Goal: Task Accomplishment & Management: Manage account settings

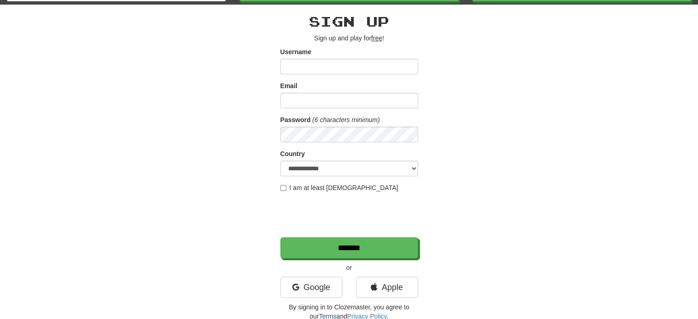
scroll to position [92, 0]
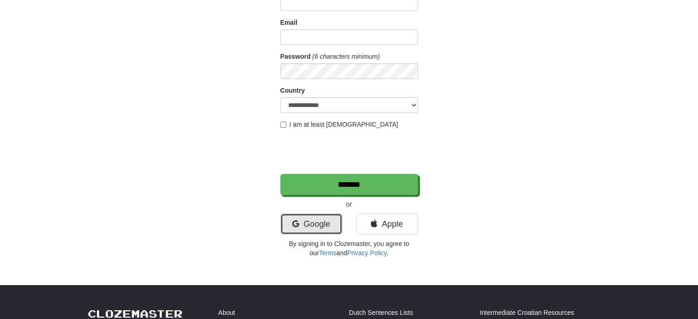
click at [312, 222] on link "Google" at bounding box center [311, 223] width 62 height 21
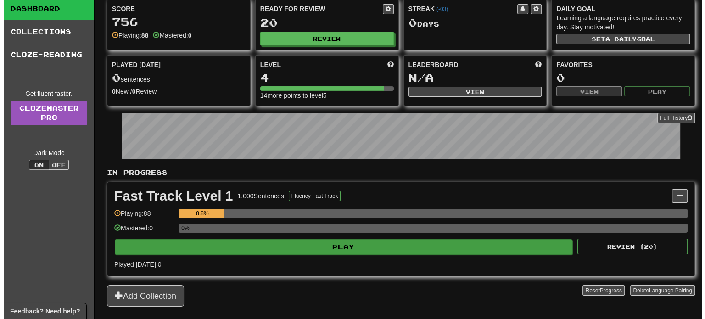
scroll to position [46, 0]
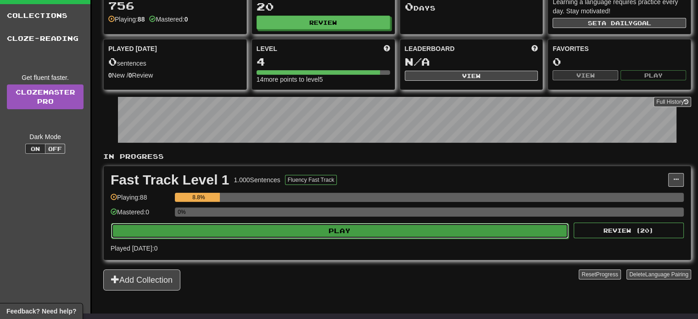
click at [362, 234] on button "Play" at bounding box center [339, 231] width 457 height 16
select select "**"
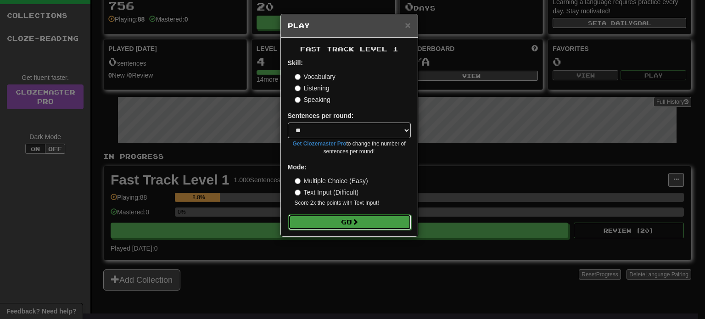
click at [344, 221] on button "Go" at bounding box center [349, 222] width 123 height 16
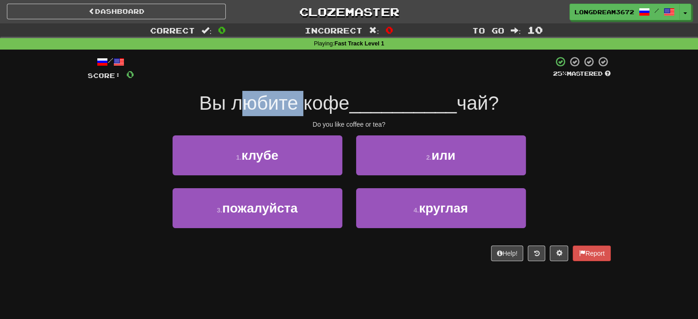
drag, startPoint x: 256, startPoint y: 100, endPoint x: 296, endPoint y: 102, distance: 40.4
click at [296, 102] on span "Вы любите кофе" at bounding box center [274, 103] width 150 height 22
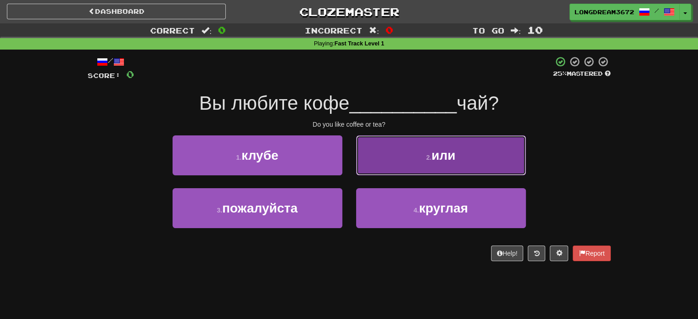
click at [389, 145] on button "2 . или" at bounding box center [441, 155] width 170 height 40
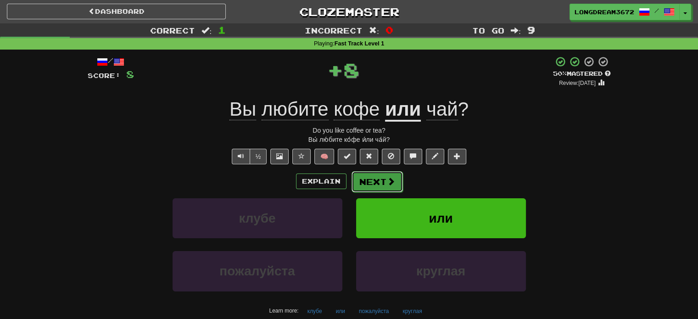
click at [383, 186] on button "Next" at bounding box center [376, 181] width 51 height 21
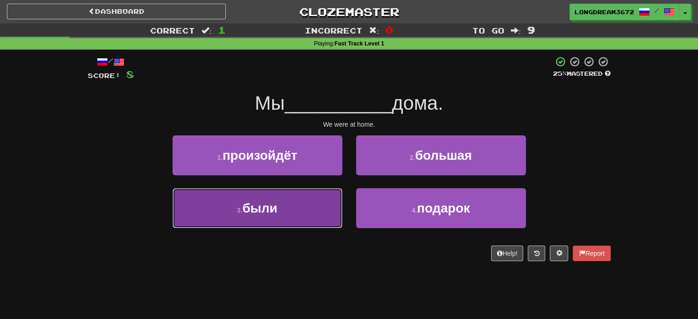
click at [329, 210] on button "3 . были" at bounding box center [258, 208] width 170 height 40
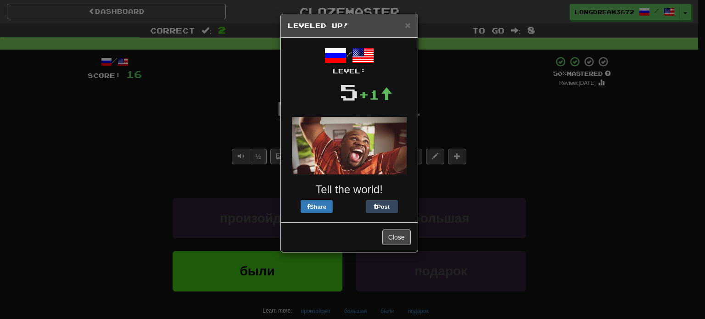
click at [416, 23] on div "× Leveled Up!" at bounding box center [349, 25] width 137 height 23
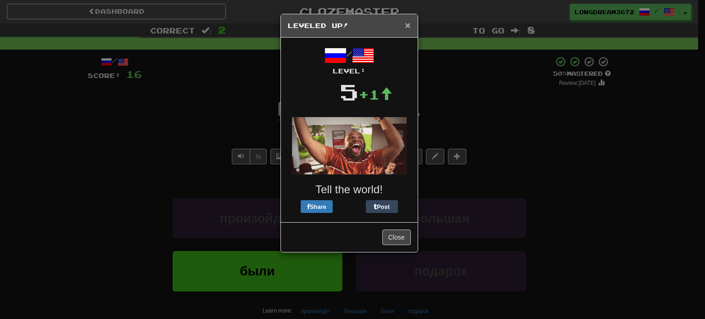
click at [407, 23] on span "×" at bounding box center [408, 25] width 6 height 11
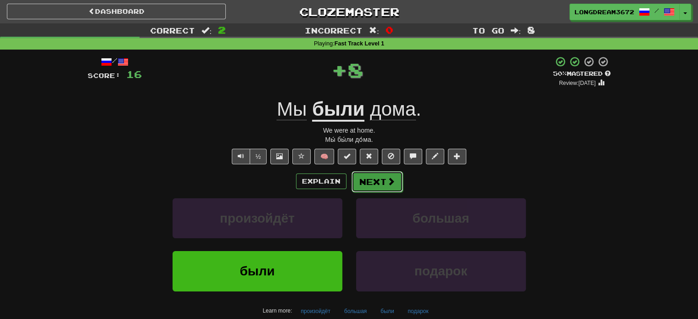
click at [378, 183] on button "Next" at bounding box center [376, 181] width 51 height 21
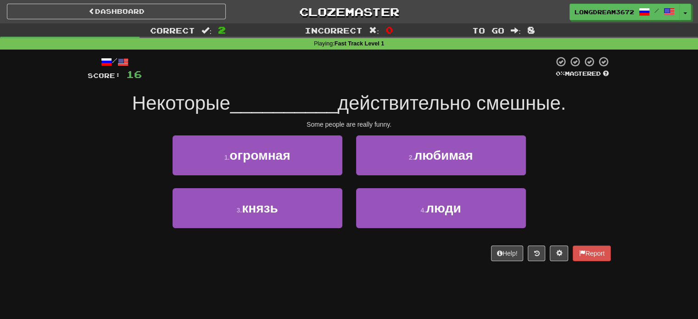
click at [343, 177] on div "1 . огромная" at bounding box center [258, 161] width 184 height 53
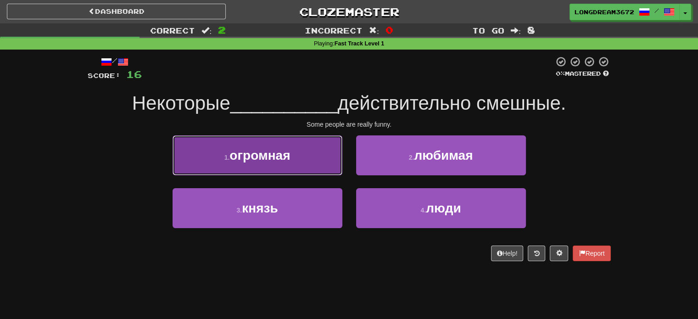
click at [335, 174] on button "1 . огромная" at bounding box center [258, 155] width 170 height 40
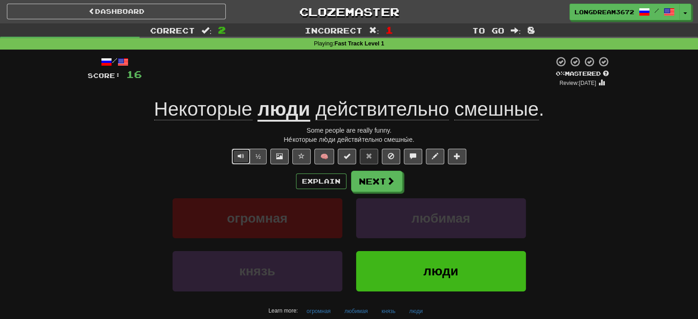
click at [240, 155] on span "Text-to-speech controls" at bounding box center [241, 156] width 6 height 6
click at [375, 183] on button "Next" at bounding box center [376, 181] width 51 height 21
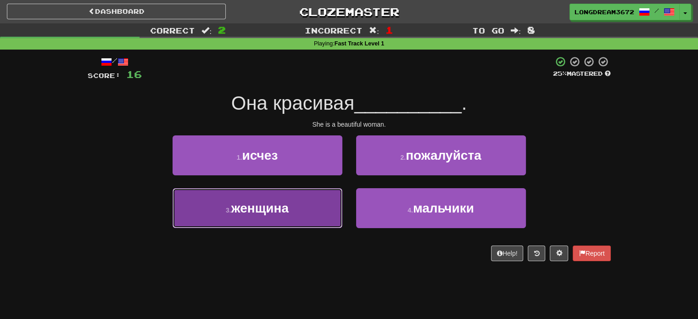
click at [335, 210] on button "3 . женщина" at bounding box center [258, 208] width 170 height 40
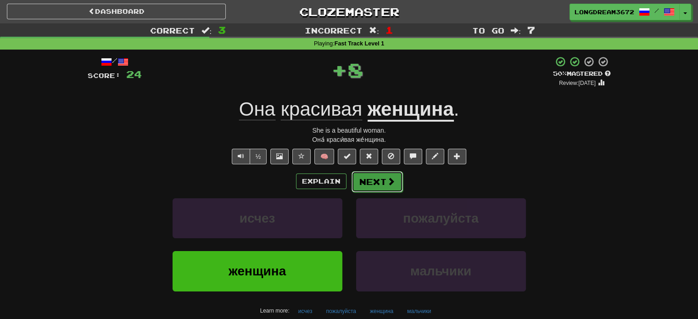
click at [379, 188] on button "Next" at bounding box center [376, 181] width 51 height 21
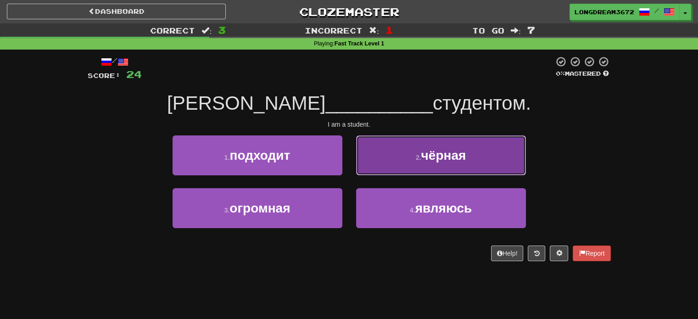
click at [376, 159] on button "2 . чёрная" at bounding box center [441, 155] width 170 height 40
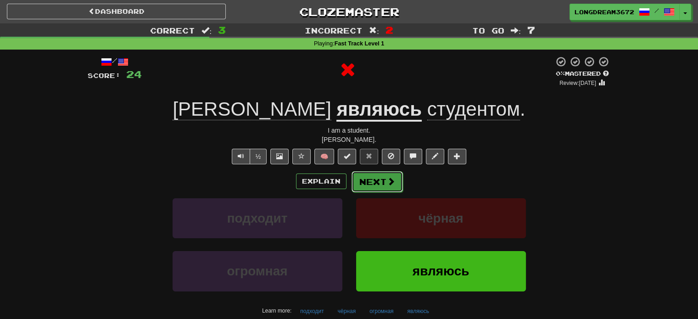
click at [373, 178] on button "Next" at bounding box center [376, 181] width 51 height 21
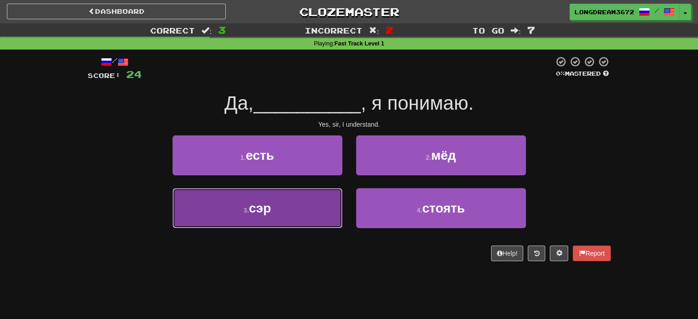
click at [329, 208] on button "3 . сэр" at bounding box center [258, 208] width 170 height 40
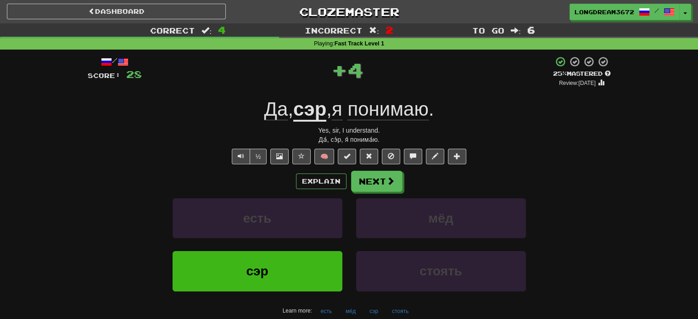
click at [383, 196] on div "Explain Next есть мёд сэр стоять Learn more: есть мёд сэр стоять" at bounding box center [349, 244] width 523 height 147
click at [384, 187] on button "Next" at bounding box center [376, 181] width 51 height 21
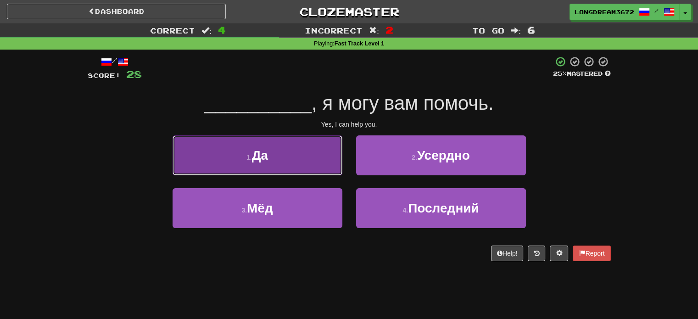
click at [321, 166] on button "1 . Да" at bounding box center [258, 155] width 170 height 40
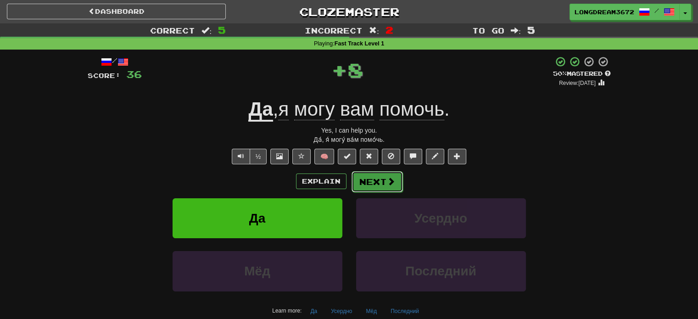
click at [379, 178] on button "Next" at bounding box center [376, 181] width 51 height 21
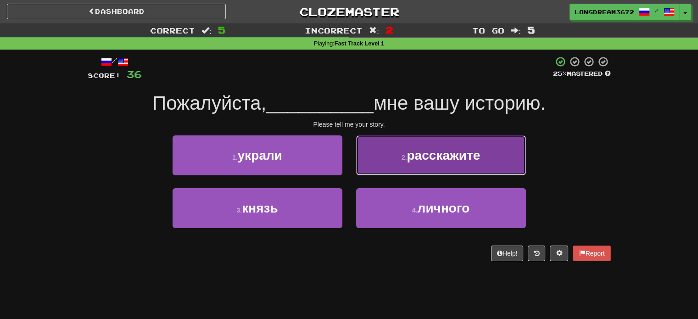
click at [384, 169] on button "2 . расскажите" at bounding box center [441, 155] width 170 height 40
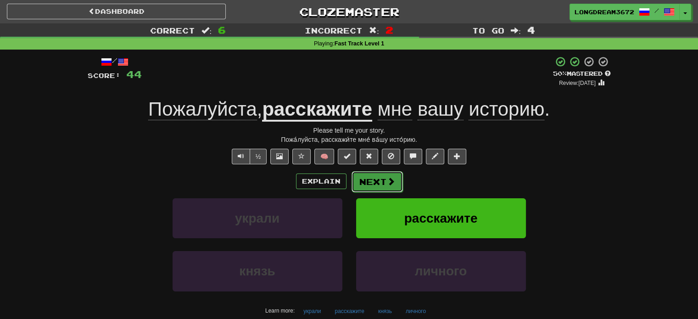
click at [375, 178] on button "Next" at bounding box center [376, 181] width 51 height 21
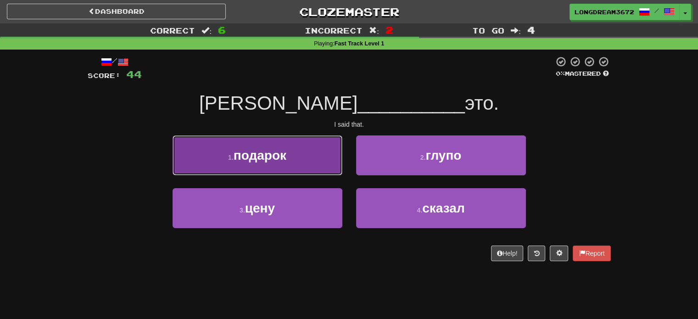
click at [309, 174] on button "1 . подарок" at bounding box center [258, 155] width 170 height 40
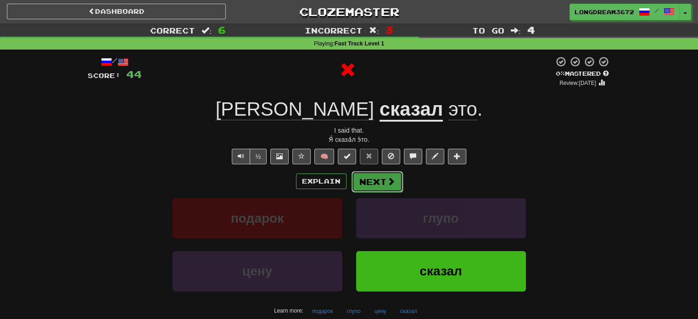
click at [361, 182] on button "Next" at bounding box center [376, 181] width 51 height 21
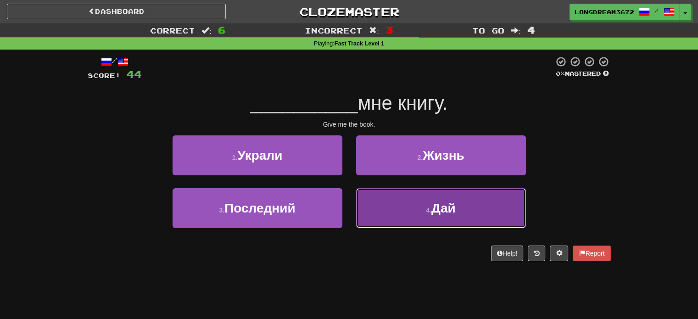
click at [391, 202] on button "4 . Дай" at bounding box center [441, 208] width 170 height 40
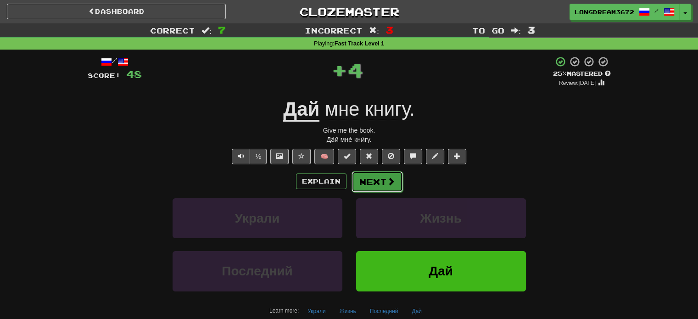
click at [375, 178] on button "Next" at bounding box center [376, 181] width 51 height 21
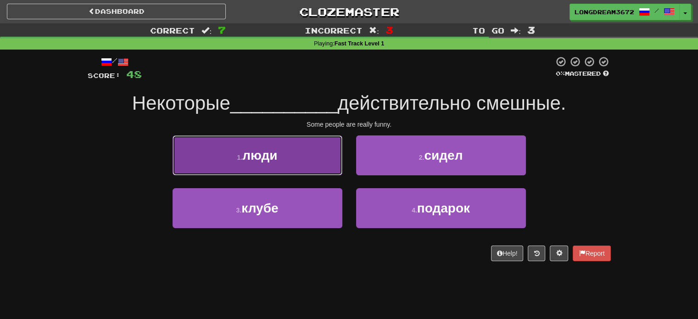
click at [323, 170] on button "1 . люди" at bounding box center [258, 155] width 170 height 40
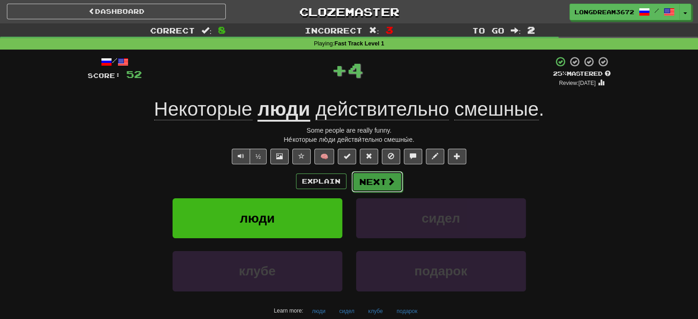
click at [387, 181] on span at bounding box center [391, 181] width 8 height 8
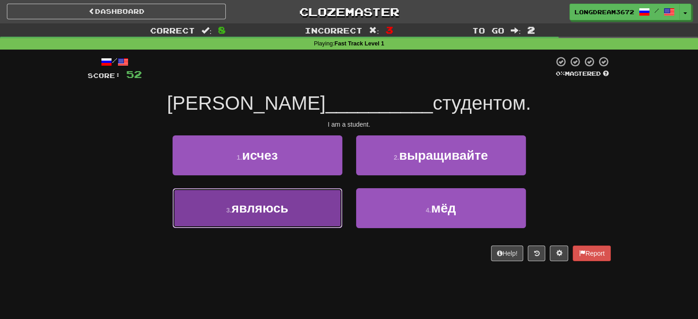
click at [331, 203] on button "3 . являюсь" at bounding box center [258, 208] width 170 height 40
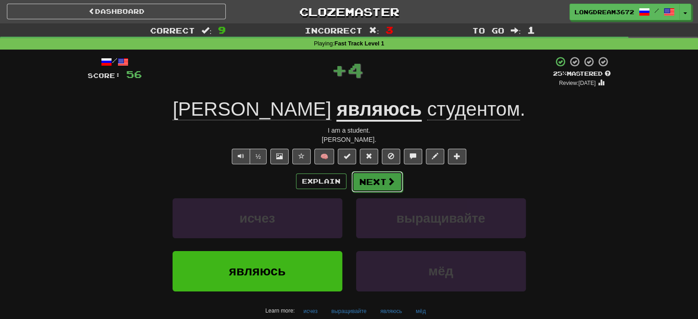
click at [368, 179] on button "Next" at bounding box center [376, 181] width 51 height 21
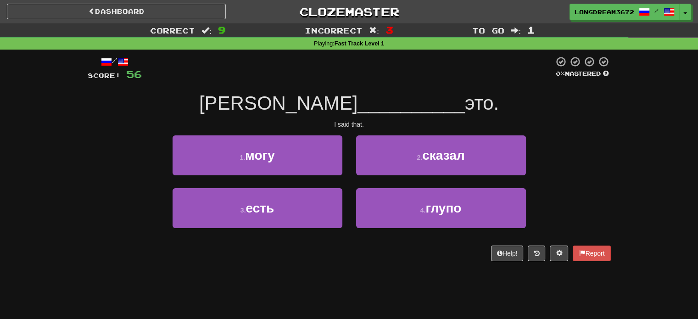
click at [417, 176] on div "2 . сказал" at bounding box center [441, 161] width 184 height 53
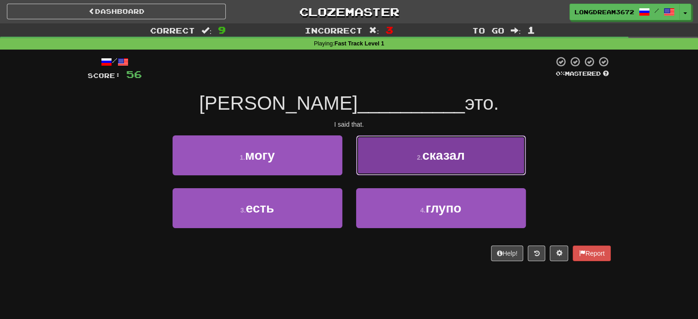
click at [415, 167] on button "2 . сказал" at bounding box center [441, 155] width 170 height 40
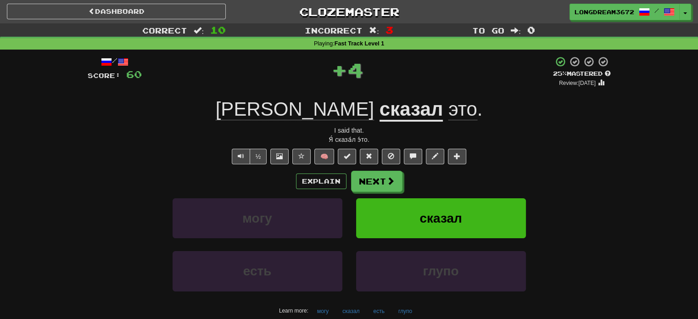
click at [382, 195] on div "Explain Next могу сказал есть глупо Learn more: могу сказал есть глупо" at bounding box center [349, 244] width 523 height 147
click at [383, 192] on div "Explain Next могу сказал есть глупо Learn more: могу сказал есть глупо" at bounding box center [349, 244] width 523 height 147
click at [383, 189] on button "Next" at bounding box center [376, 181] width 51 height 21
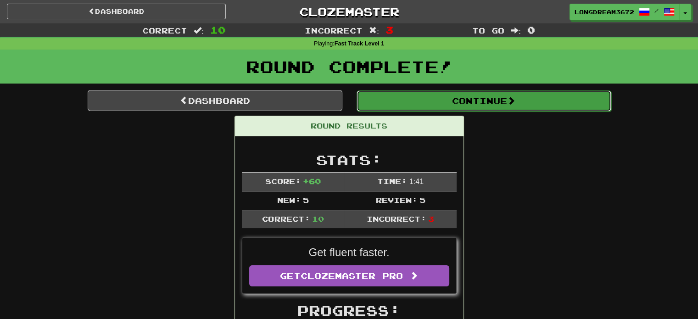
click at [460, 108] on button "Continue" at bounding box center [484, 100] width 255 height 21
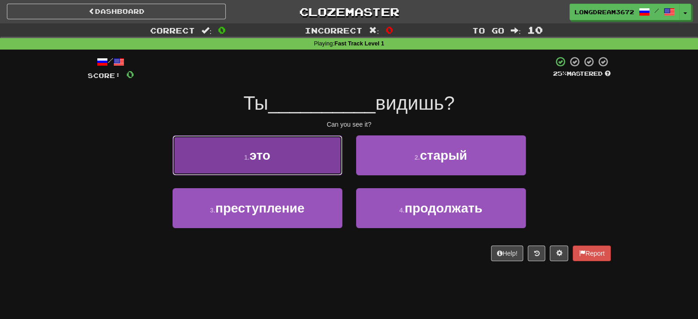
click at [328, 165] on button "1 . это" at bounding box center [258, 155] width 170 height 40
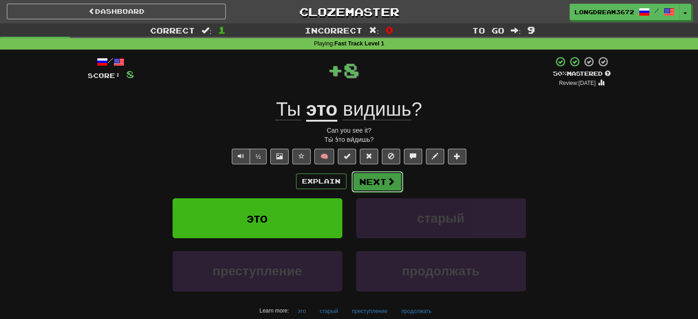
click at [363, 179] on button "Next" at bounding box center [376, 181] width 51 height 21
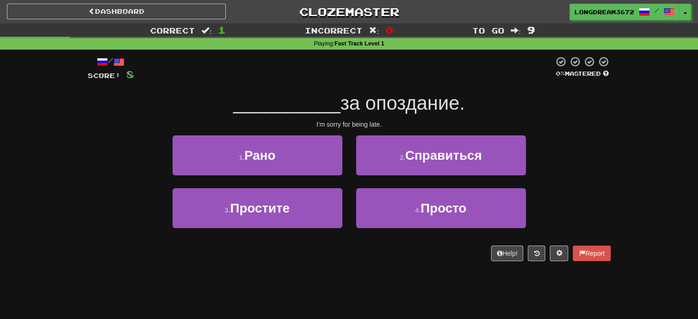
click at [355, 194] on div "4 . Просто" at bounding box center [441, 214] width 184 height 53
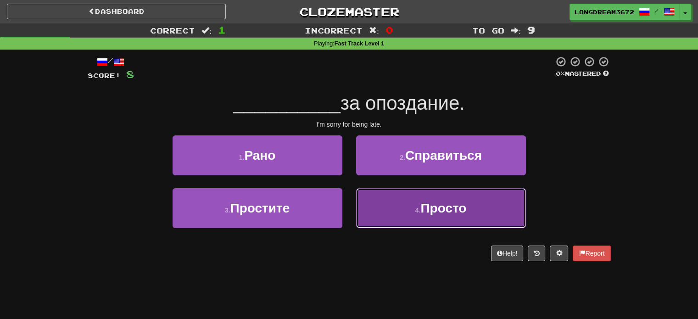
click at [367, 200] on button "4 . Просто" at bounding box center [441, 208] width 170 height 40
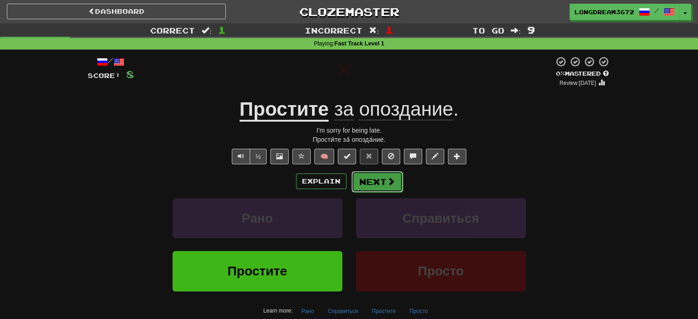
click at [366, 185] on button "Next" at bounding box center [376, 181] width 51 height 21
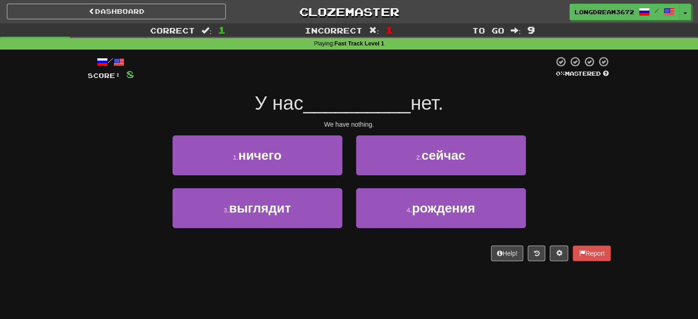
click at [321, 175] on div "1 . ничего" at bounding box center [258, 161] width 184 height 53
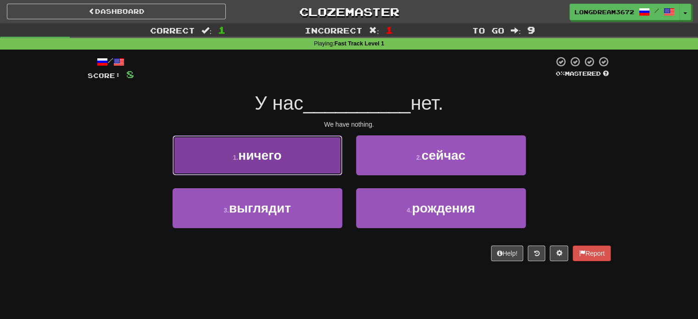
click at [321, 168] on button "1 . ничего" at bounding box center [258, 155] width 170 height 40
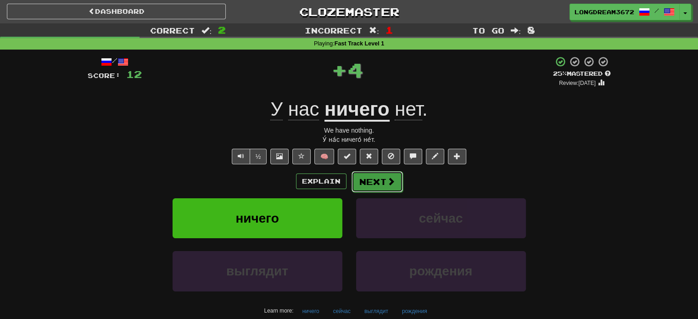
click at [380, 184] on button "Next" at bounding box center [376, 181] width 51 height 21
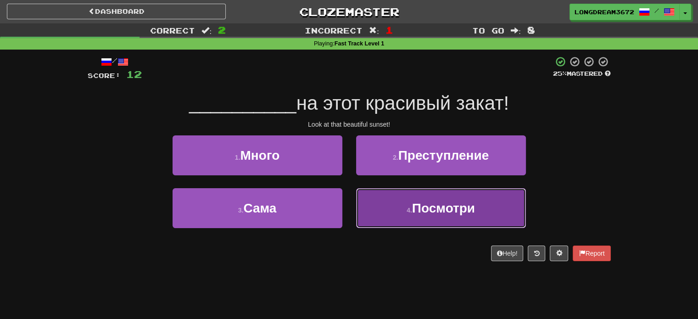
click at [365, 202] on button "4 . Посмотри" at bounding box center [441, 208] width 170 height 40
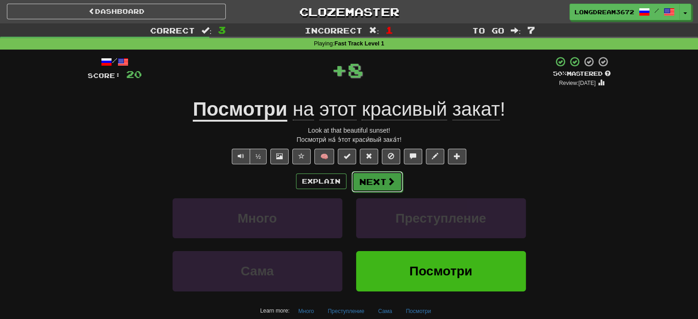
click at [368, 178] on button "Next" at bounding box center [376, 181] width 51 height 21
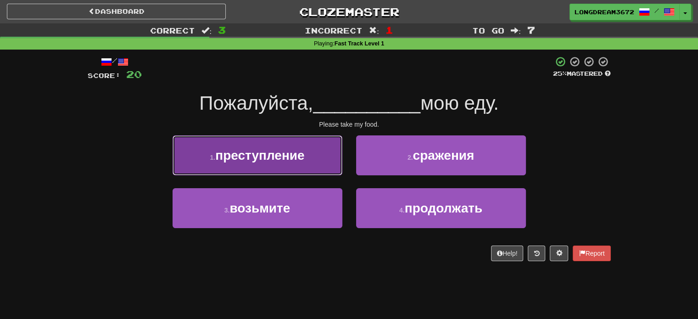
click at [306, 172] on button "1 . преступление" at bounding box center [258, 155] width 170 height 40
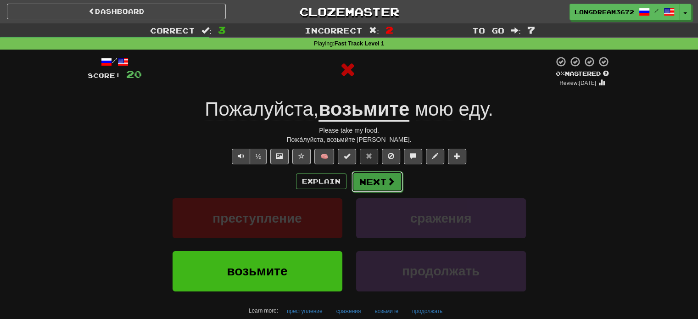
click at [387, 183] on span at bounding box center [391, 181] width 8 height 8
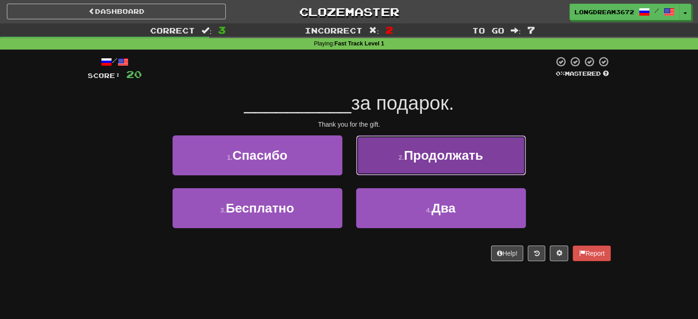
click at [446, 159] on span "Продолжать" at bounding box center [443, 155] width 79 height 14
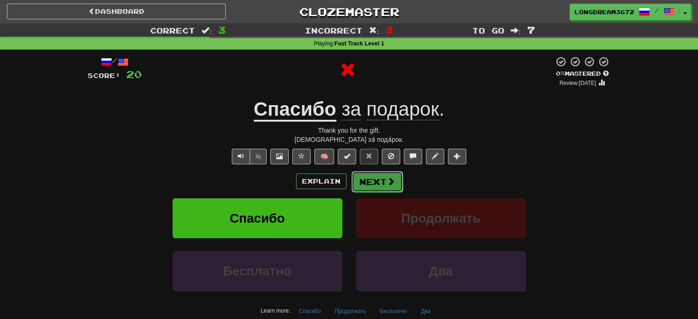
click at [381, 181] on button "Next" at bounding box center [376, 181] width 51 height 21
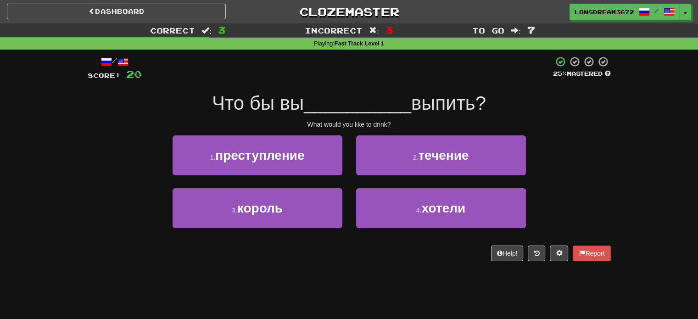
click at [349, 181] on div "2 . течение" at bounding box center [441, 161] width 184 height 53
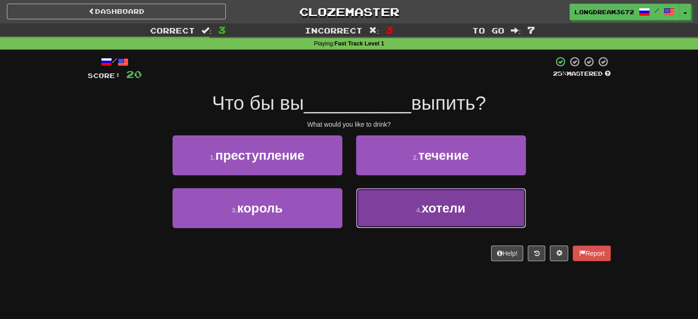
click at [372, 198] on button "4 . хотели" at bounding box center [441, 208] width 170 height 40
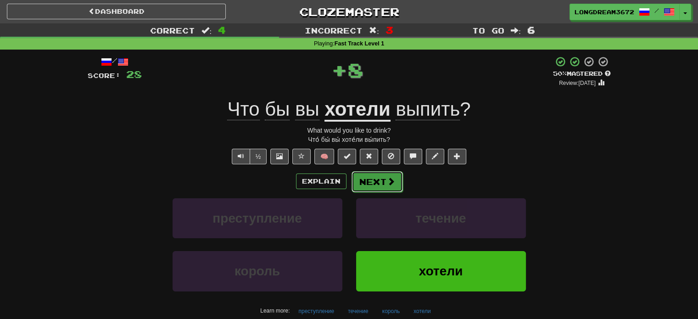
click at [372, 179] on button "Next" at bounding box center [376, 181] width 51 height 21
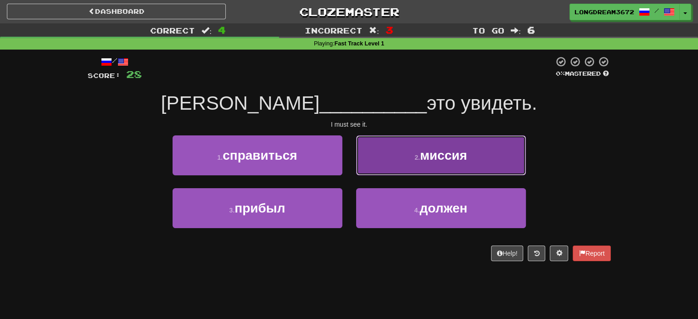
click at [383, 157] on button "2 . миссия" at bounding box center [441, 155] width 170 height 40
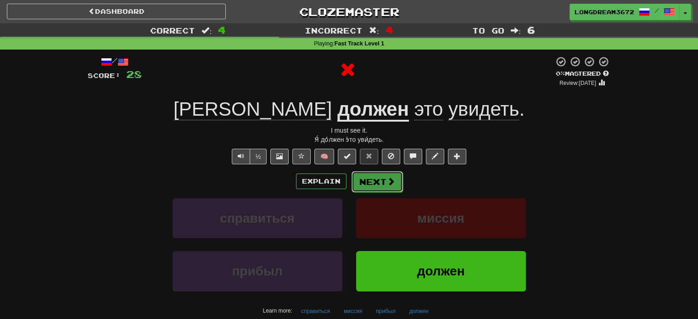
click at [365, 179] on button "Next" at bounding box center [376, 181] width 51 height 21
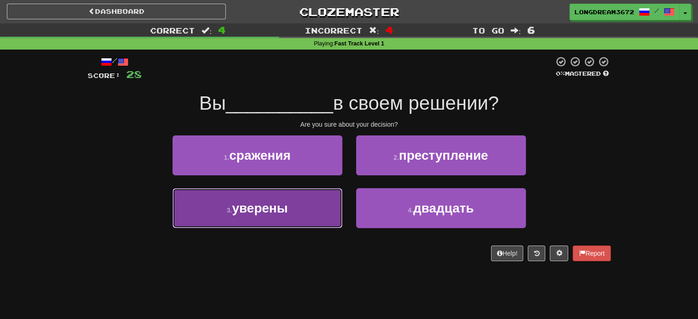
click at [323, 200] on button "3 . уверены" at bounding box center [258, 208] width 170 height 40
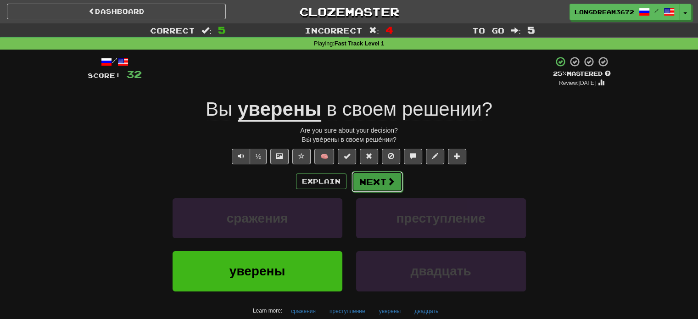
click at [369, 179] on button "Next" at bounding box center [376, 181] width 51 height 21
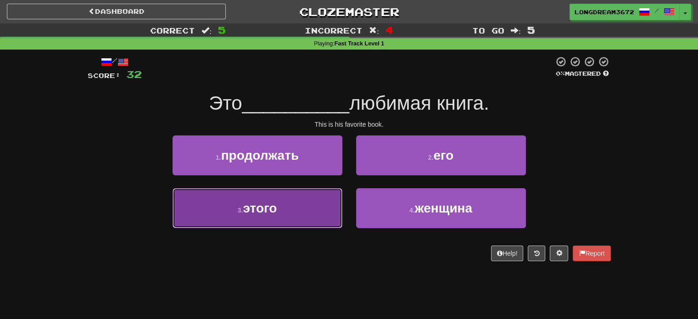
click at [319, 198] on button "3 . этого" at bounding box center [258, 208] width 170 height 40
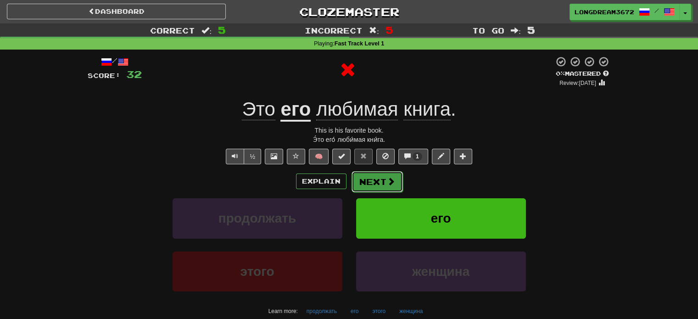
click at [375, 183] on button "Next" at bounding box center [376, 181] width 51 height 21
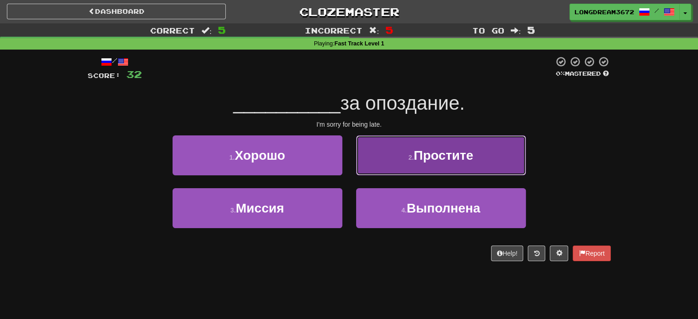
click at [383, 166] on button "2 . Простите" at bounding box center [441, 155] width 170 height 40
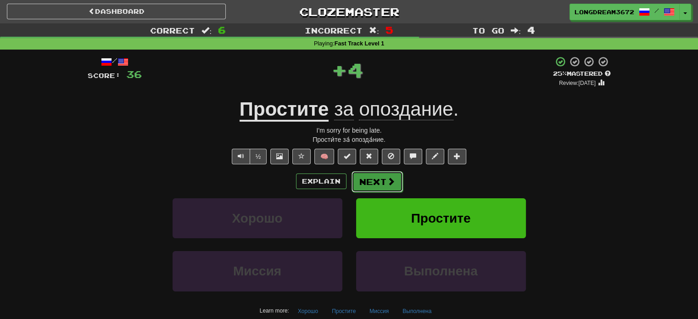
click at [378, 178] on button "Next" at bounding box center [376, 181] width 51 height 21
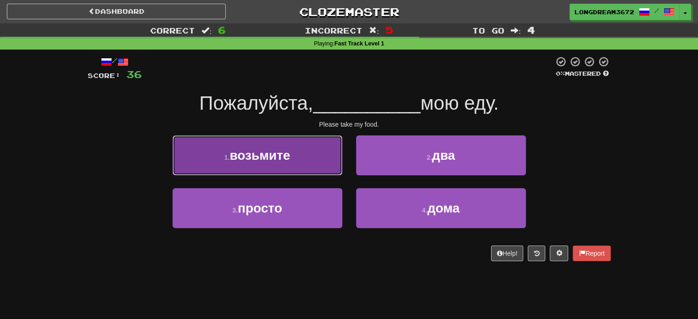
click at [335, 173] on button "1 . возьмите" at bounding box center [258, 155] width 170 height 40
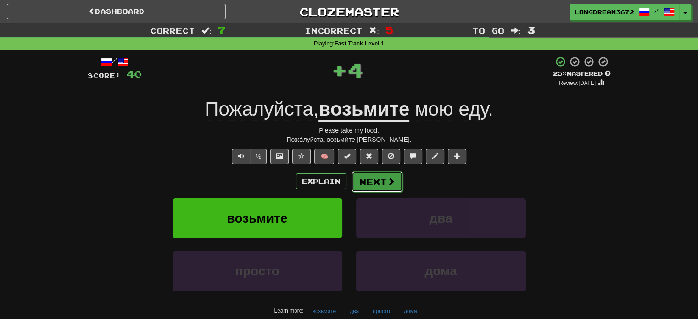
click at [373, 184] on button "Next" at bounding box center [376, 181] width 51 height 21
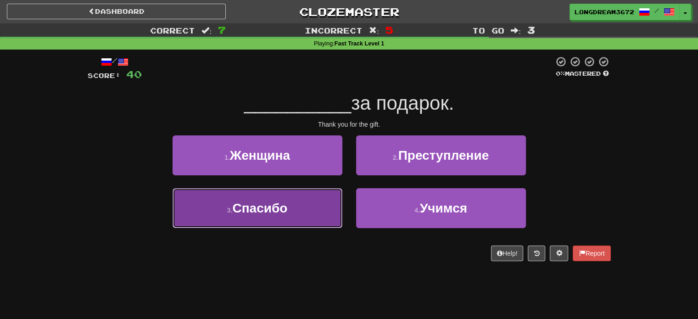
click at [330, 201] on button "3 . Спасибо" at bounding box center [258, 208] width 170 height 40
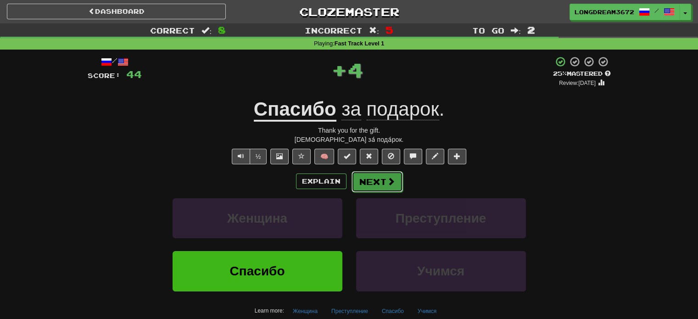
click at [363, 178] on button "Next" at bounding box center [376, 181] width 51 height 21
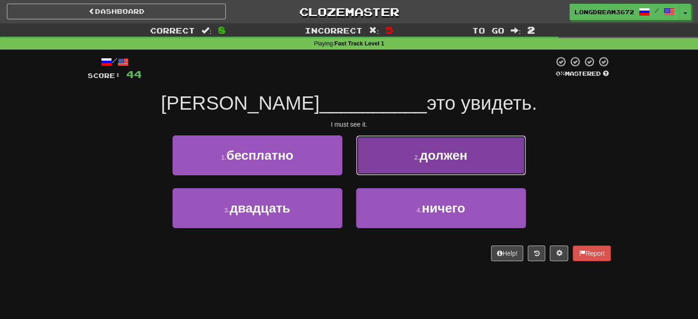
click at [432, 166] on button "2 . должен" at bounding box center [441, 155] width 170 height 40
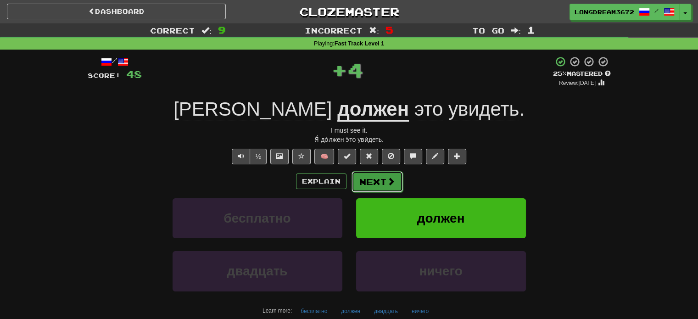
click at [387, 182] on span at bounding box center [391, 181] width 8 height 8
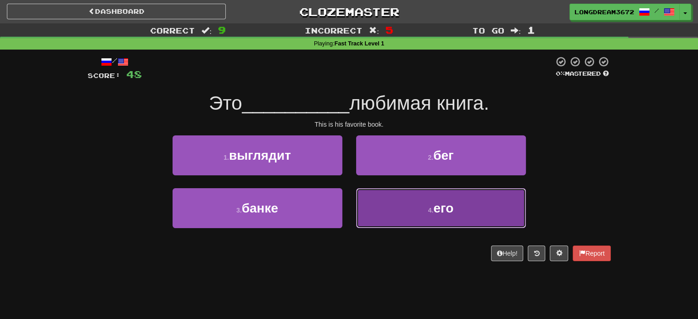
click at [367, 202] on button "4 . его" at bounding box center [441, 208] width 170 height 40
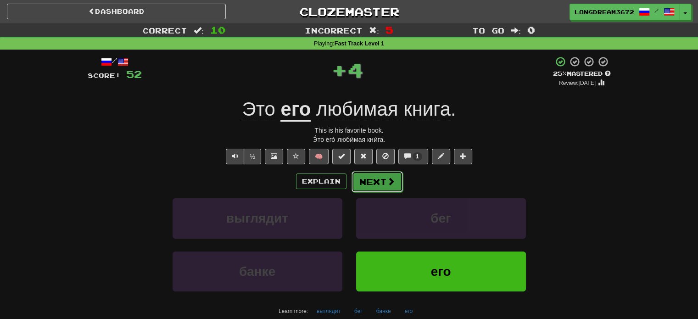
click at [360, 178] on button "Next" at bounding box center [376, 181] width 51 height 21
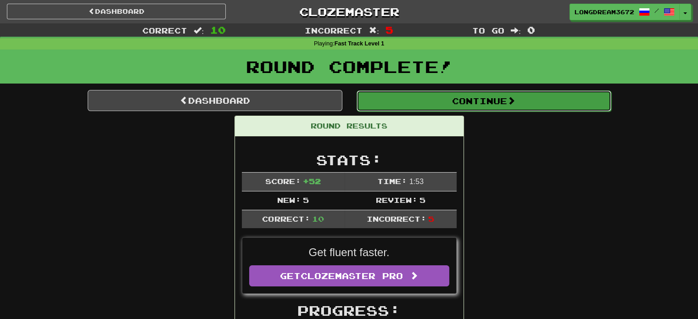
click at [558, 106] on button "Continue" at bounding box center [484, 100] width 255 height 21
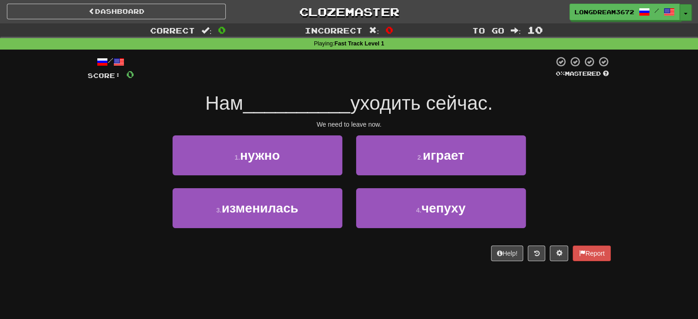
click at [684, 14] on span "button" at bounding box center [686, 14] width 4 height 2
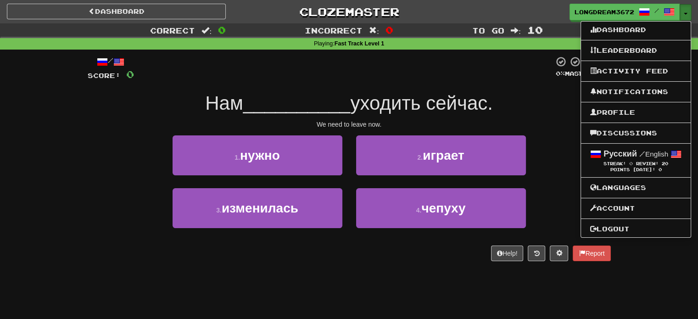
click at [684, 14] on span "button" at bounding box center [686, 14] width 4 height 2
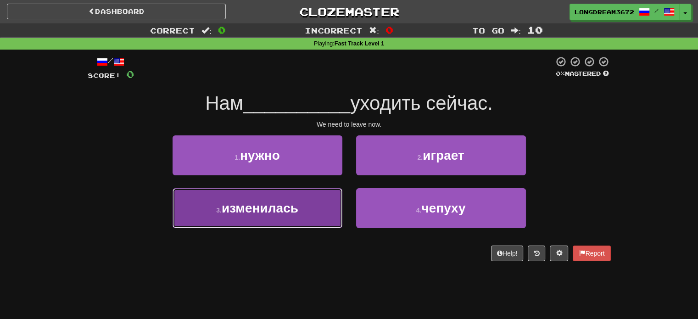
click at [316, 206] on button "3 . изменилась" at bounding box center [258, 208] width 170 height 40
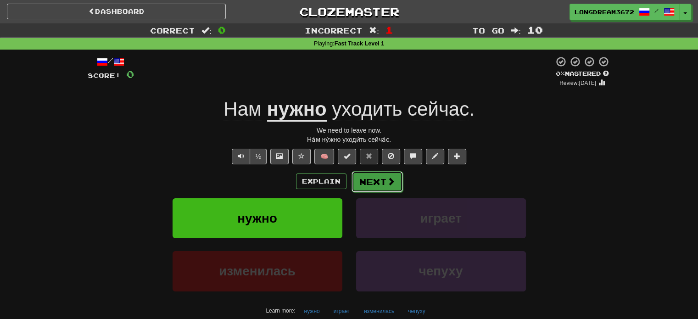
click at [382, 180] on button "Next" at bounding box center [376, 181] width 51 height 21
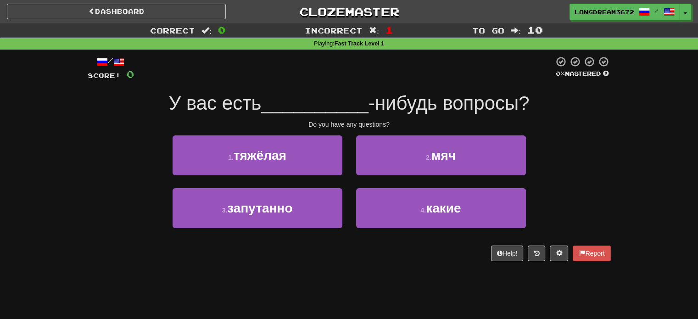
drag, startPoint x: 262, startPoint y: 109, endPoint x: 177, endPoint y: 107, distance: 85.8
click at [177, 107] on span "У вас есть" at bounding box center [215, 103] width 93 height 22
drag, startPoint x: 195, startPoint y: 109, endPoint x: 244, endPoint y: 110, distance: 49.1
click at [244, 110] on div "У вас есть __________ -нибудь вопросы?" at bounding box center [349, 103] width 523 height 25
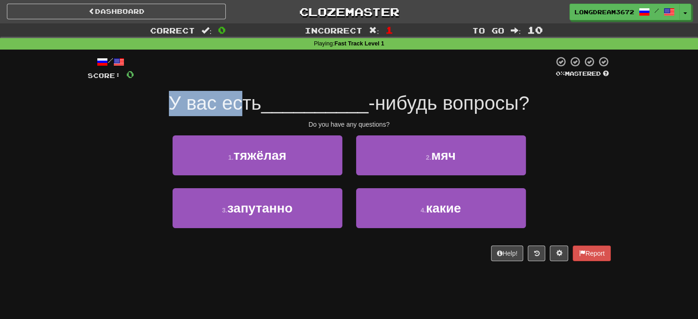
click at [244, 110] on span "У вас есть" at bounding box center [215, 103] width 93 height 22
drag, startPoint x: 258, startPoint y: 106, endPoint x: 164, endPoint y: 105, distance: 94.1
click at [169, 105] on span "У вас есть" at bounding box center [215, 103] width 93 height 22
click at [164, 105] on div "У вас есть __________ -нибудь вопросы?" at bounding box center [349, 103] width 523 height 25
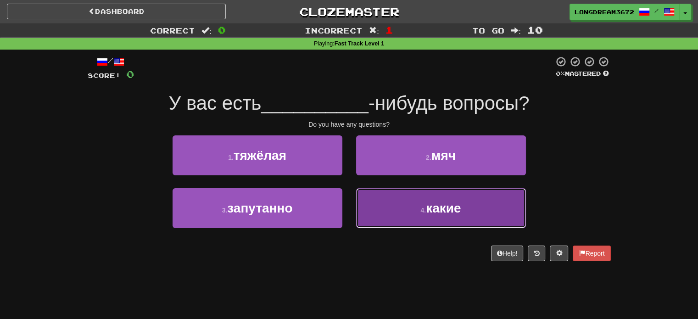
click at [379, 202] on button "4 . какие" at bounding box center [441, 208] width 170 height 40
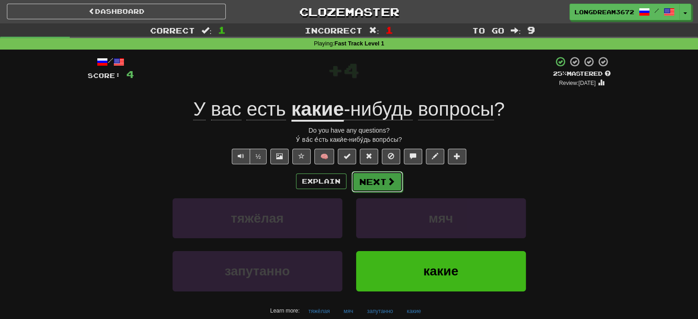
click at [370, 181] on button "Next" at bounding box center [376, 181] width 51 height 21
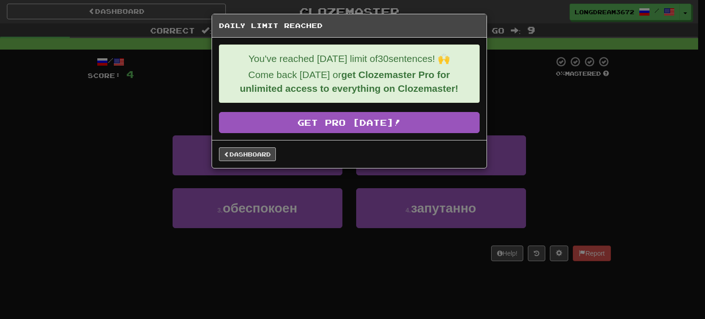
click at [558, 127] on div "Daily Limit Reached You've reached today's limit of 30 sentences! 🙌 Come back t…" at bounding box center [352, 159] width 705 height 319
click at [255, 158] on link "Dashboard" at bounding box center [247, 154] width 57 height 14
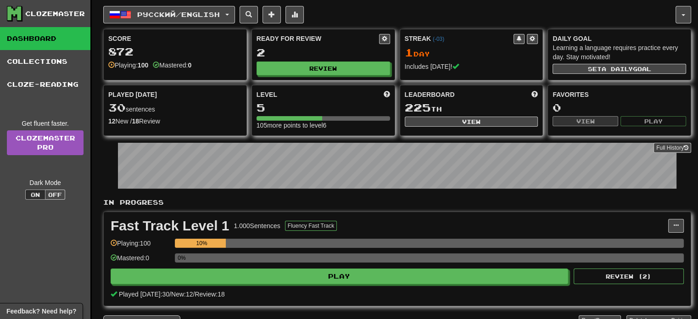
click at [17, 16] on icon at bounding box center [14, 13] width 14 height 14
click at [31, 92] on link "Cloze-Reading" at bounding box center [45, 84] width 90 height 23
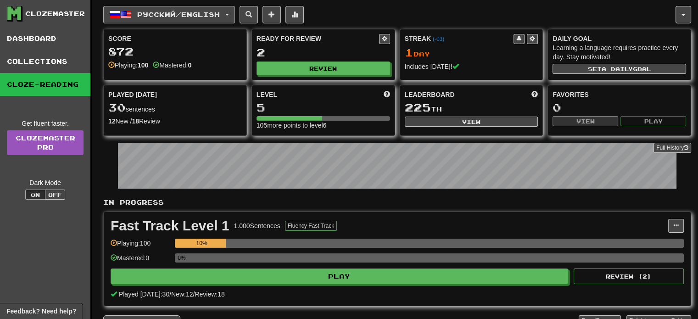
click at [232, 12] on button "Русский / English" at bounding box center [169, 14] width 132 height 17
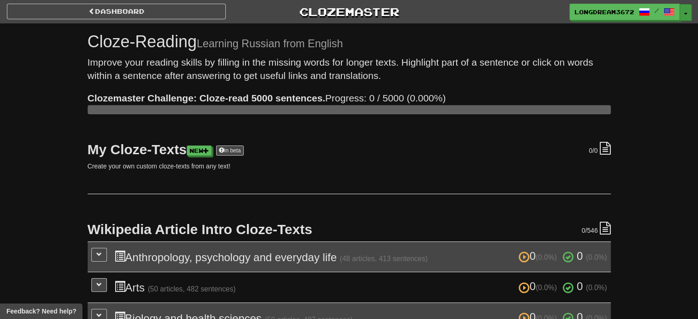
drag, startPoint x: 694, startPoint y: 12, endPoint x: 688, endPoint y: 12, distance: 6.0
click at [694, 12] on div "LongDream3672 / Toggle Dropdown Dashboard Leaderboard Activity Feed Notificatio…" at bounding box center [581, 12] width 233 height 17
click at [688, 12] on button "Toggle Dropdown" at bounding box center [686, 12] width 12 height 17
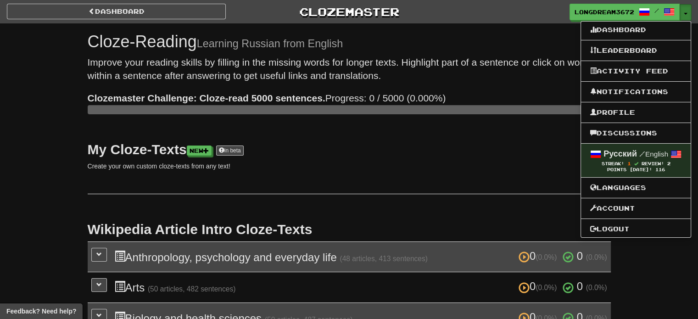
click at [688, 12] on button "Toggle Dropdown" at bounding box center [686, 12] width 12 height 17
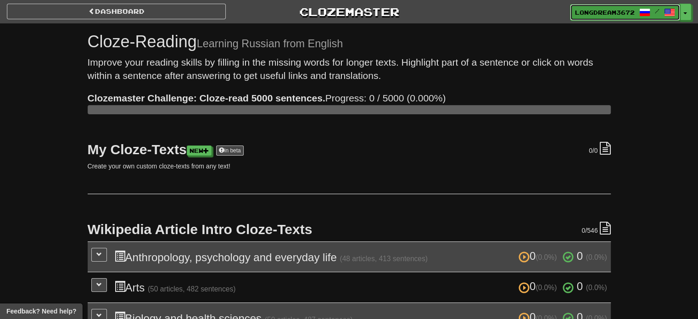
click at [617, 6] on link "LongDream3672 /" at bounding box center [625, 12] width 110 height 17
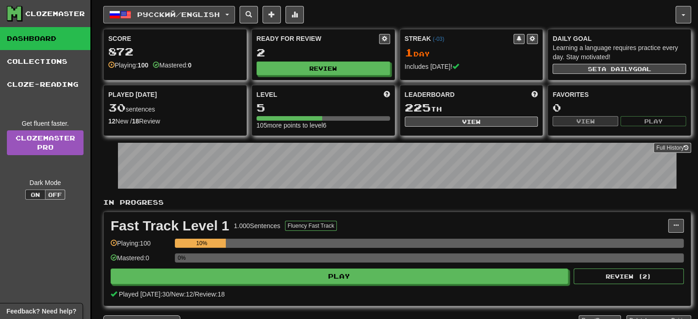
click at [229, 15] on span "button" at bounding box center [227, 15] width 4 height 2
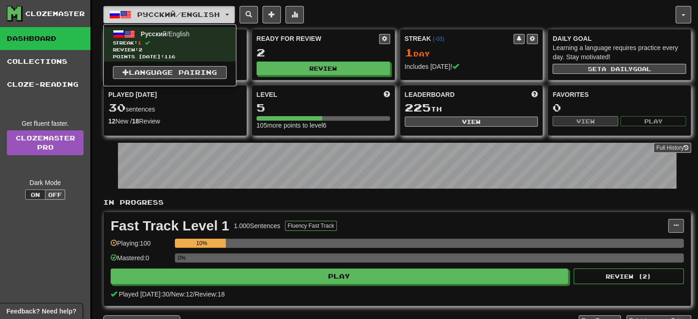
click at [229, 15] on span "button" at bounding box center [227, 15] width 4 height 2
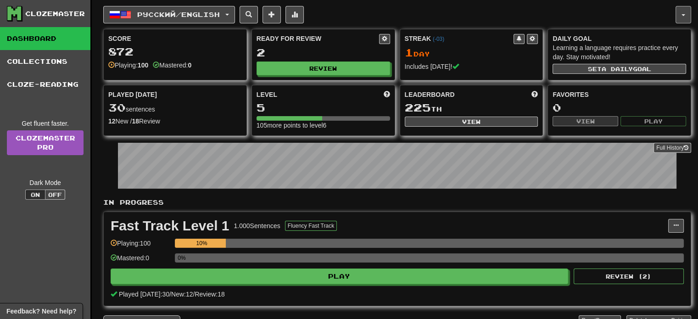
click at [683, 21] on button "button" at bounding box center [683, 14] width 16 height 17
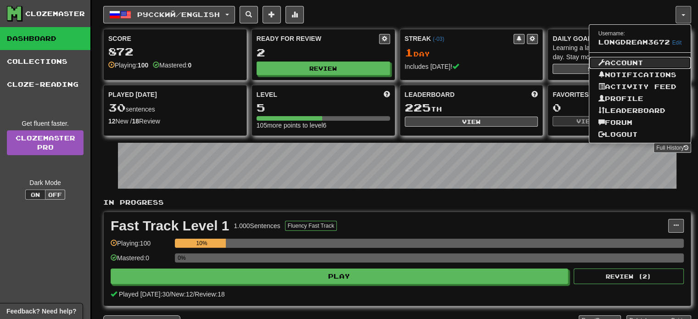
click at [629, 66] on link "Account" at bounding box center [640, 63] width 102 height 12
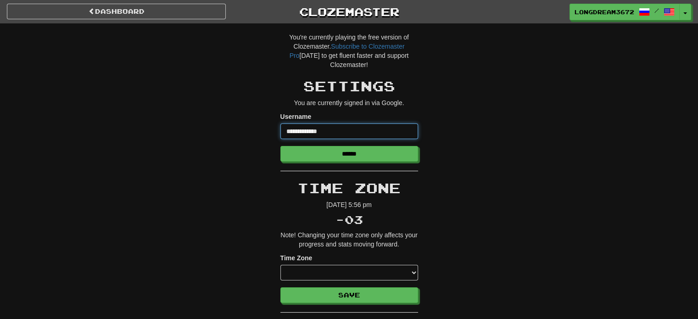
drag, startPoint x: 374, startPoint y: 132, endPoint x: 228, endPoint y: 137, distance: 146.9
type input "********"
